Goal: Browse casually: Explore the website without a specific task or goal

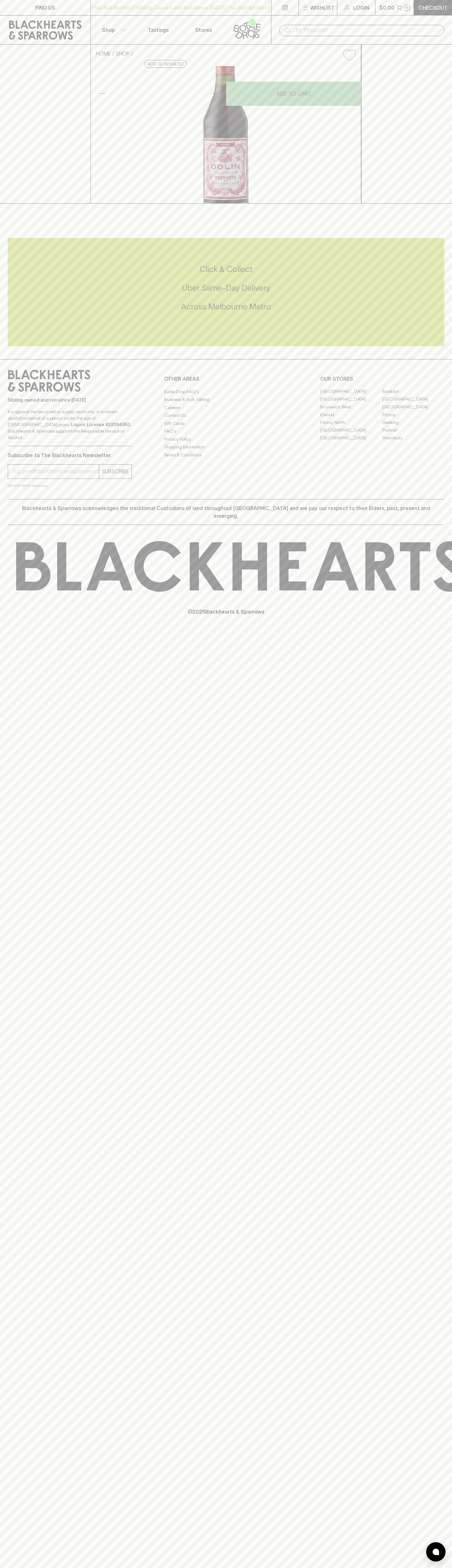
click at [234, 27] on icon at bounding box center [247, 28] width 37 height 21
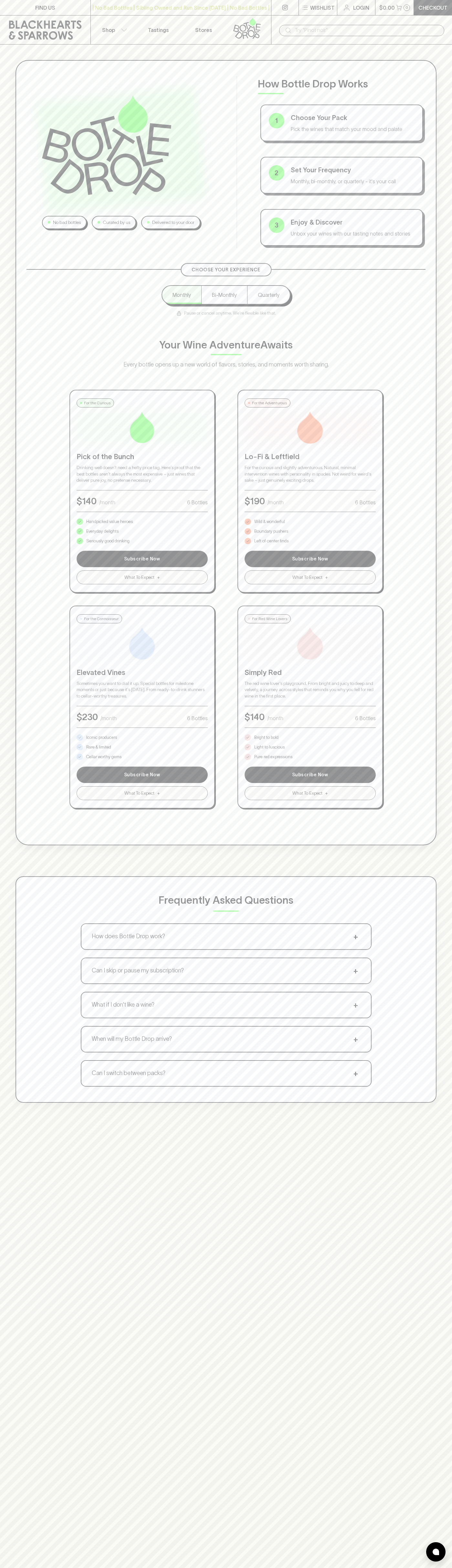
click at [426, 1032] on div "Frequently Asked Questions How does Bottle Drop work? + Choose your pack, set y…" at bounding box center [225, 990] width 421 height 226
click at [278, 1567] on html "FIND US | No Bad Bottles | Sibling Owned and Run Since [DATE] | No Bad Bottles …" at bounding box center [226, 1013] width 452 height 2027
click at [4, 624] on div "No bad bottles Curated by us Delivered to your door How Bottle Drop Works 1 Cho…" at bounding box center [226, 581] width 452 height 1074
